Goal: Task Accomplishment & Management: Manage account settings

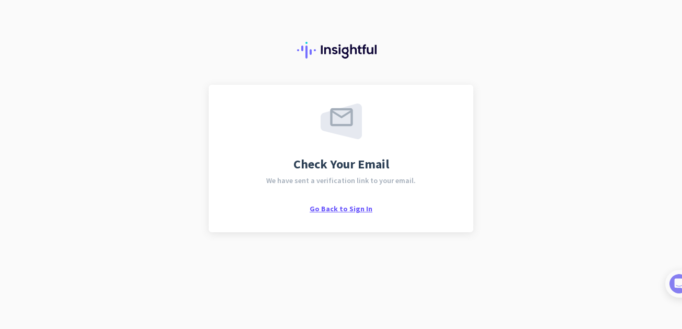
click at [346, 210] on span "Go Back to Sign In" at bounding box center [341, 208] width 63 height 9
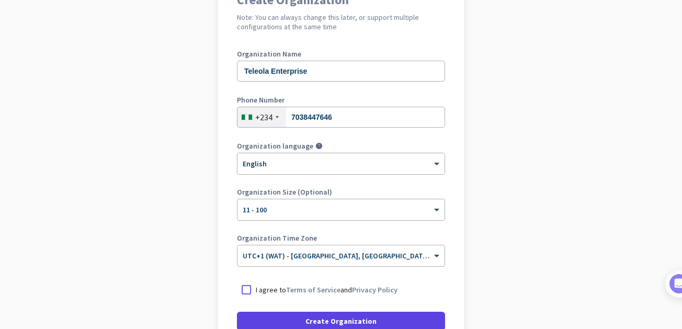
scroll to position [157, 0]
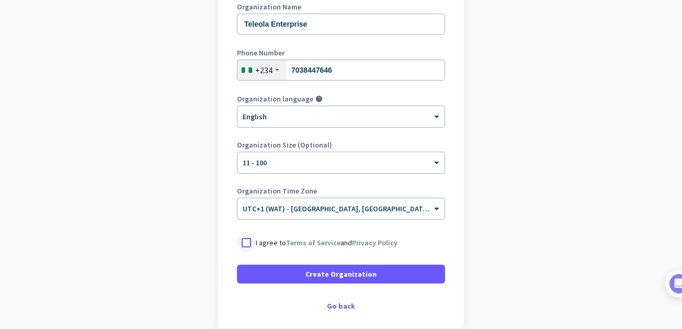
click at [241, 243] on div at bounding box center [246, 242] width 19 height 19
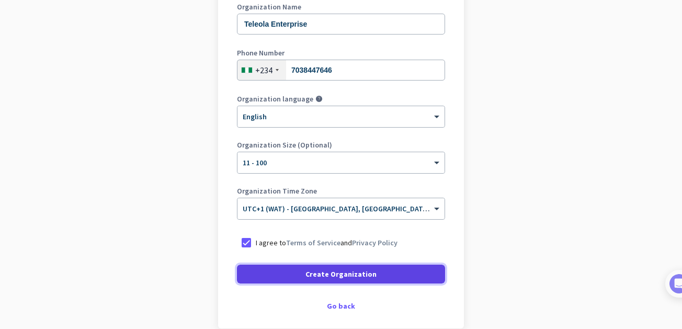
click at [333, 272] on span "Create Organization" at bounding box center [340, 274] width 71 height 10
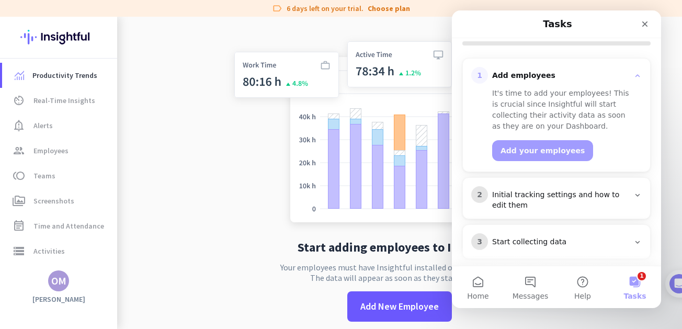
scroll to position [126, 0]
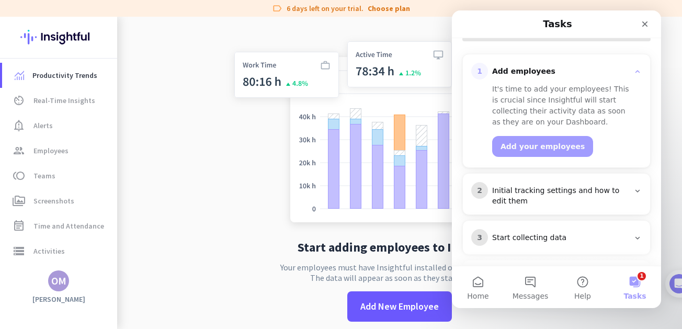
drag, startPoint x: 657, startPoint y: 87, endPoint x: 647, endPoint y: 155, distance: 68.8
click at [647, 155] on section "1 Add employees It's time to add your employees! This is crucial since Insightf…" at bounding box center [556, 175] width 209 height 269
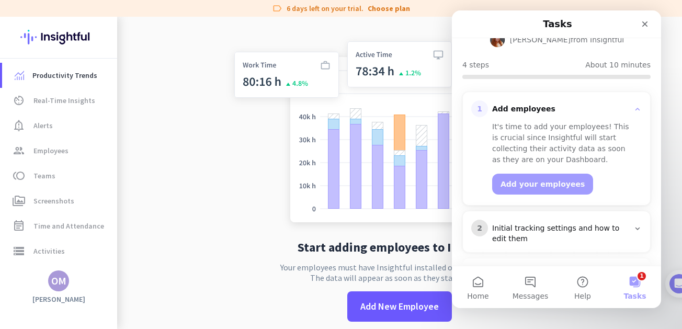
scroll to position [101, 0]
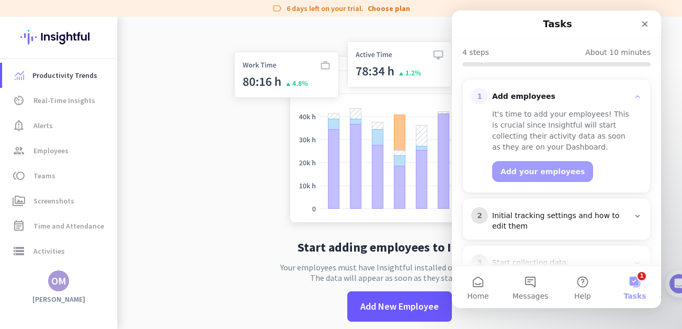
drag, startPoint x: 660, startPoint y: 200, endPoint x: 1118, endPoint y: 197, distance: 457.6
click at [517, 169] on button "Add your employees" at bounding box center [542, 171] width 101 height 21
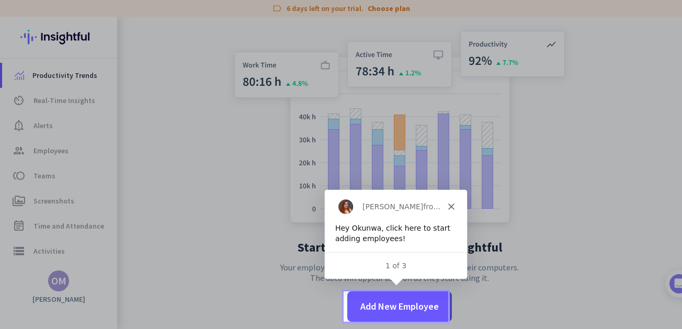
scroll to position [0, 0]
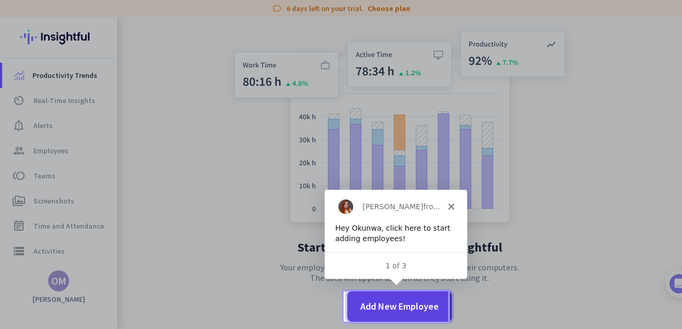
click at [366, 307] on span "Add New Employee" at bounding box center [399, 307] width 78 height 14
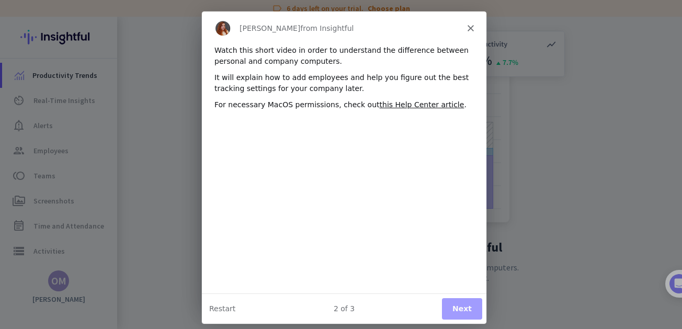
click at [471, 26] on icon "Close" at bounding box center [470, 28] width 6 height 6
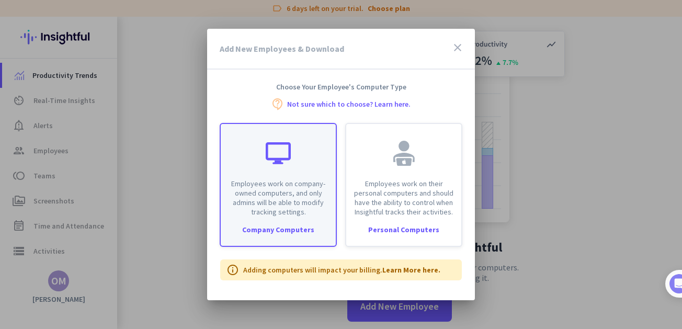
click at [291, 213] on p "Employees work on company-owned computers, and only admins will be able to modi…" at bounding box center [278, 198] width 102 height 38
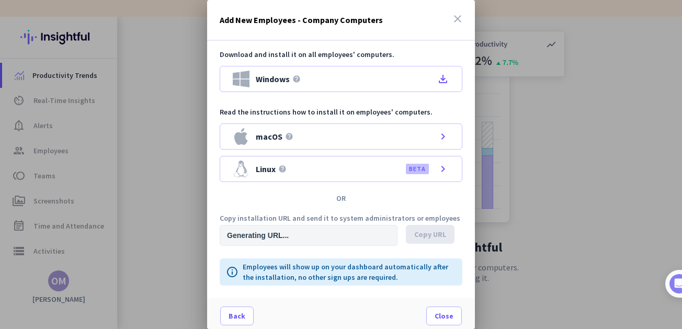
type input "https://app.insightful.io/#/installation/company?token=eyJhbGciOiJIUzI1NiIsInR5…"
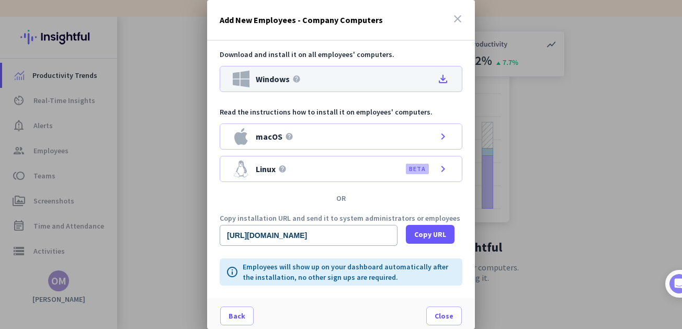
click at [437, 78] on icon "file_download" at bounding box center [443, 79] width 13 height 13
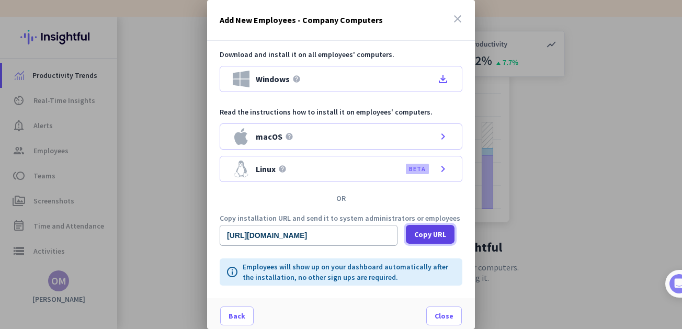
click at [425, 235] on span "Copy URL" at bounding box center [430, 234] width 32 height 10
click at [435, 318] on span "Close" at bounding box center [444, 316] width 19 height 10
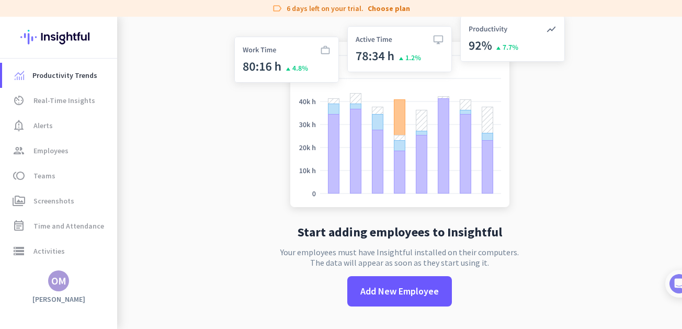
scroll to position [17, 0]
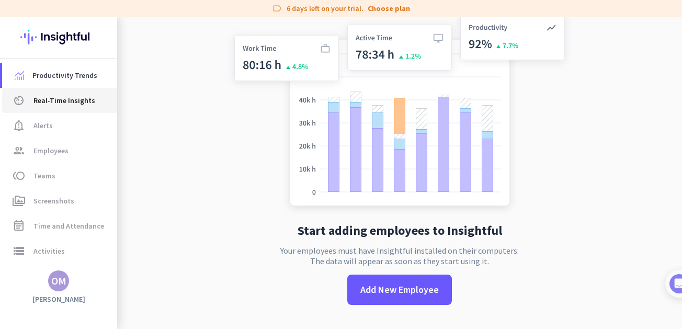
click at [55, 100] on span "Real-Time Insights" at bounding box center [64, 100] width 62 height 13
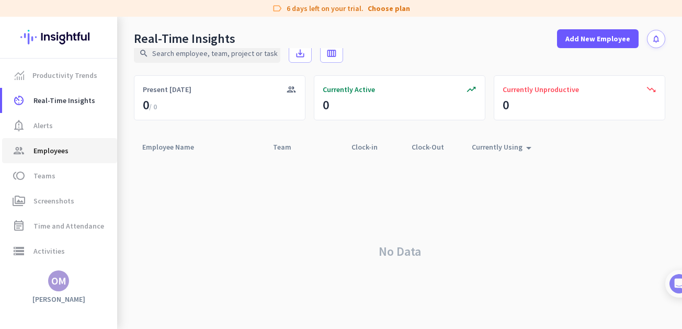
click at [54, 150] on span "Employees" at bounding box center [50, 150] width 35 height 13
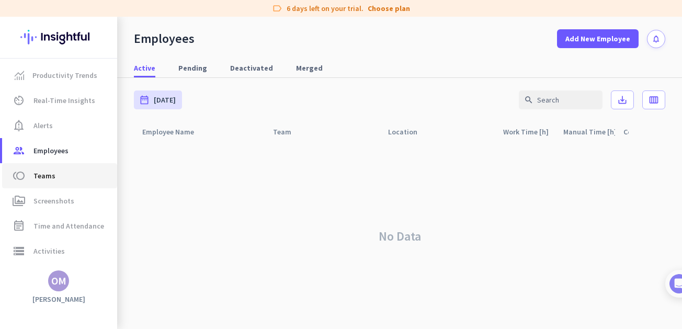
click at [54, 176] on span "toll Teams" at bounding box center [59, 175] width 98 height 13
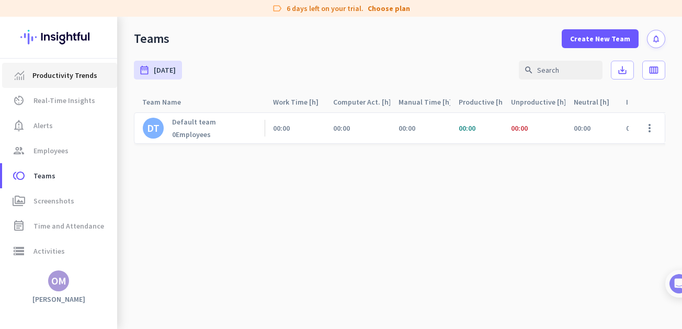
click at [75, 75] on span "Productivity Trends" at bounding box center [64, 75] width 65 height 13
